Goal: Transaction & Acquisition: Book appointment/travel/reservation

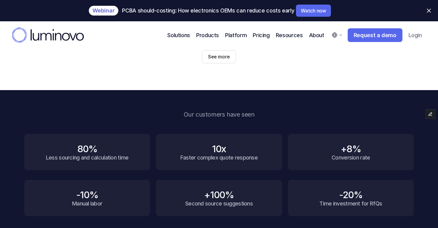
scroll to position [200, 0]
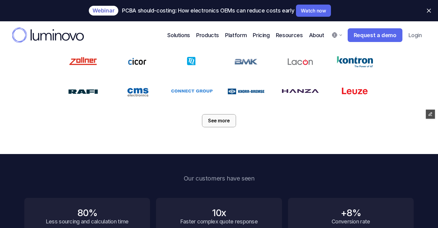
click at [218, 125] on link "See more" at bounding box center [219, 120] width 34 height 13
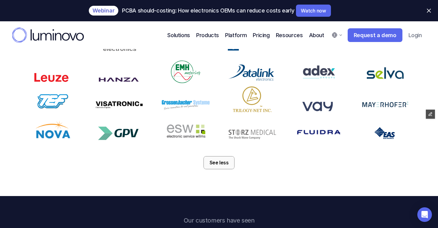
click at [222, 163] on p "See less" at bounding box center [219, 163] width 19 height 6
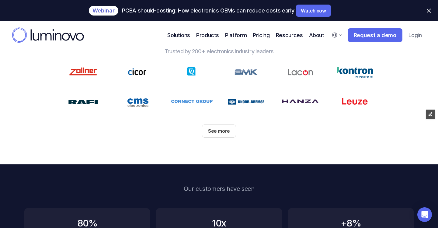
scroll to position [155, 0]
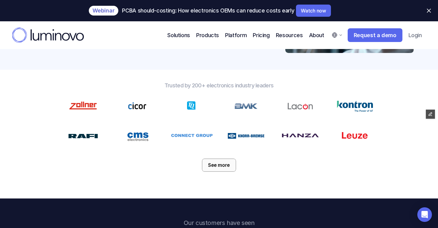
click at [221, 164] on p "See more" at bounding box center [219, 165] width 22 height 6
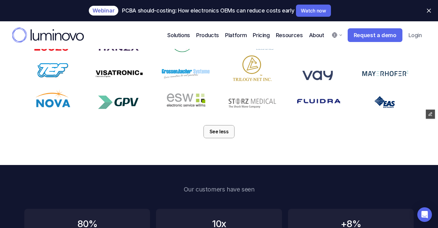
click at [223, 133] on p "See less" at bounding box center [219, 132] width 19 height 6
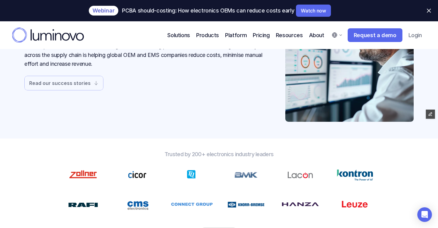
scroll to position [0, 0]
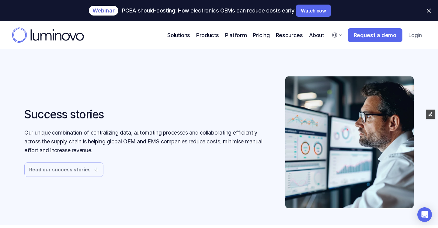
click at [430, 11] on icon at bounding box center [429, 11] width 4 height 4
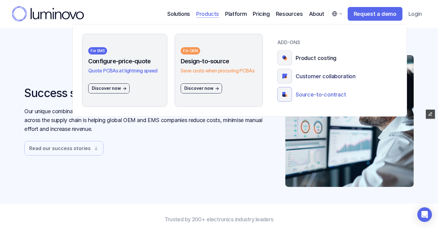
click at [307, 95] on p "Source-to-contract" at bounding box center [321, 94] width 51 height 8
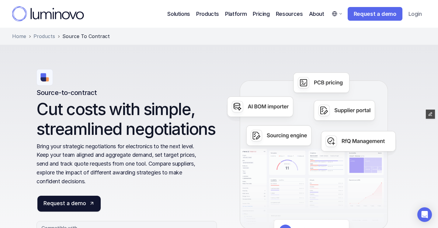
click at [87, 208] on link "Request a demo" at bounding box center [68, 204] width 63 height 16
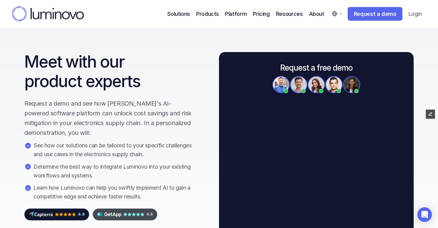
select select "ZA"
